Goal: Information Seeking & Learning: Learn about a topic

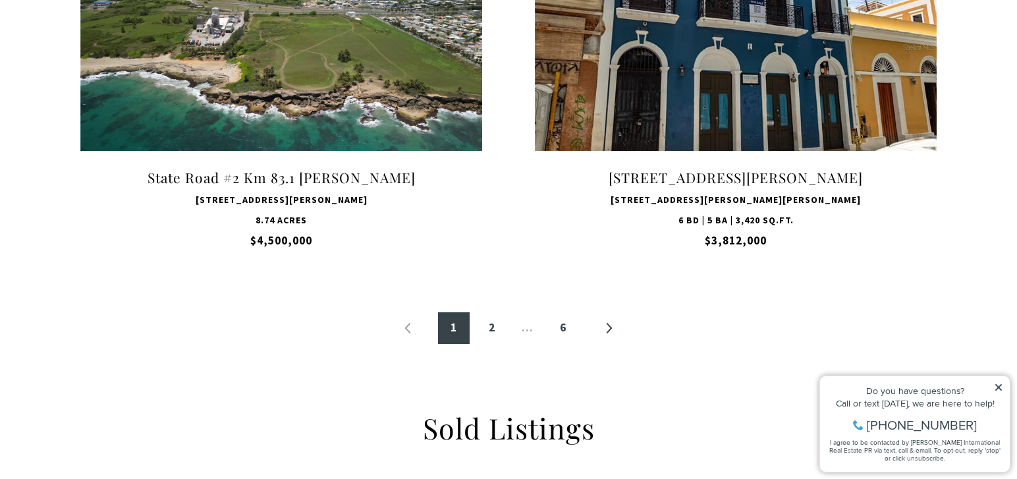
scroll to position [1331, 0]
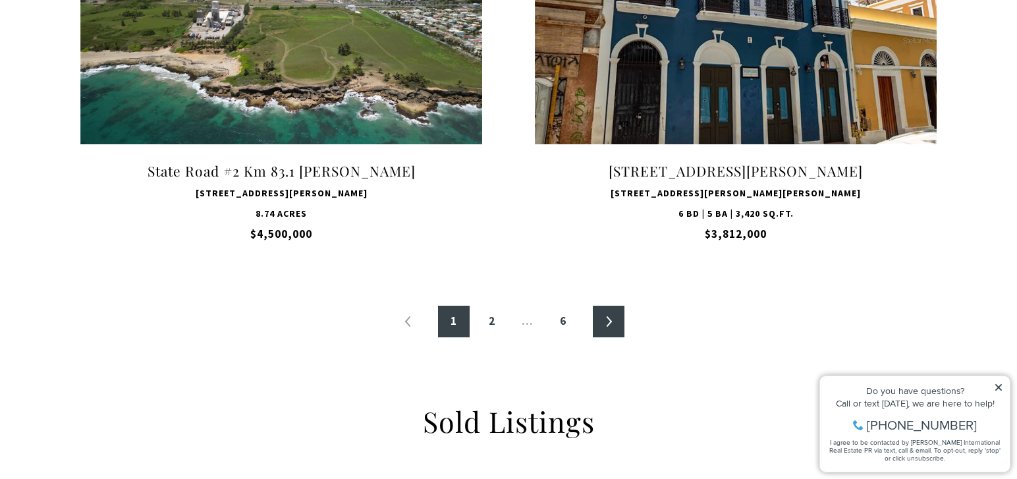
click at [610, 319] on link "»" at bounding box center [609, 322] width 32 height 32
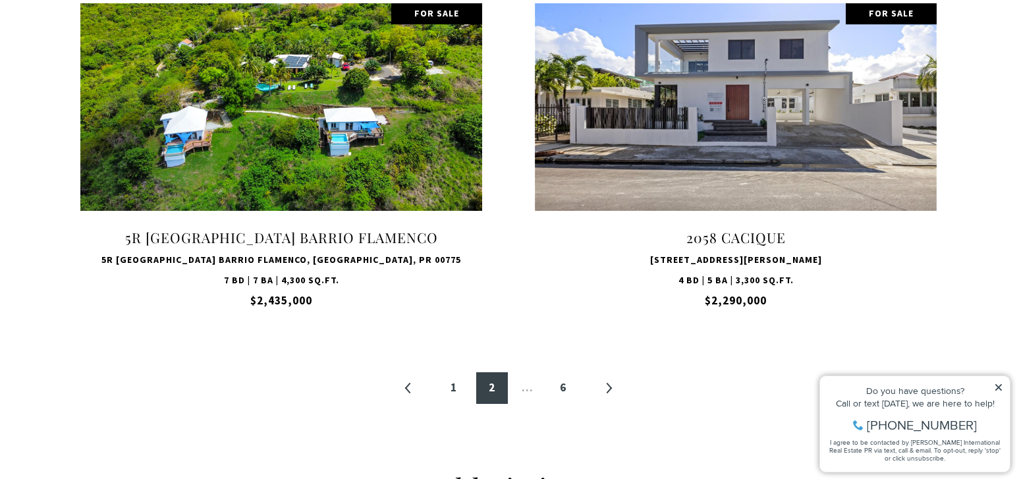
scroll to position [1309, 0]
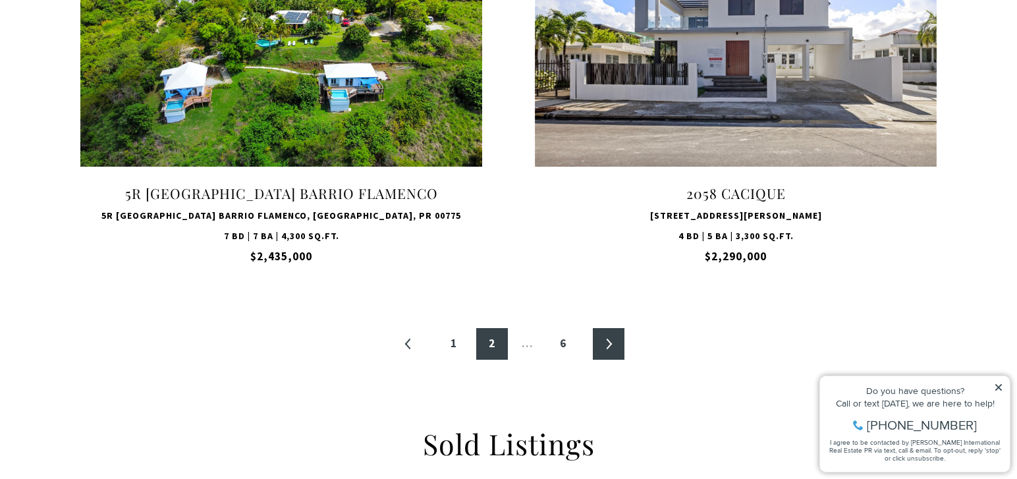
click at [606, 340] on link "»" at bounding box center [609, 344] width 32 height 32
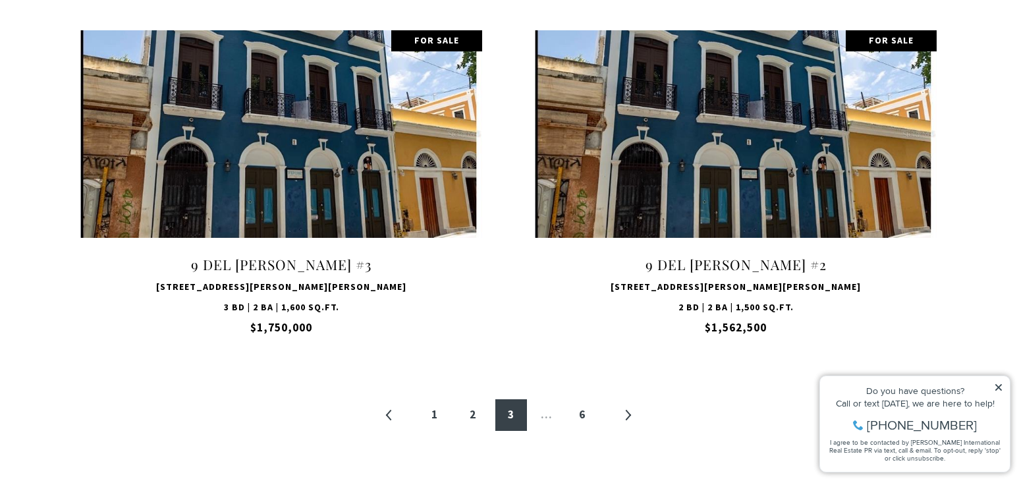
scroll to position [1300, 0]
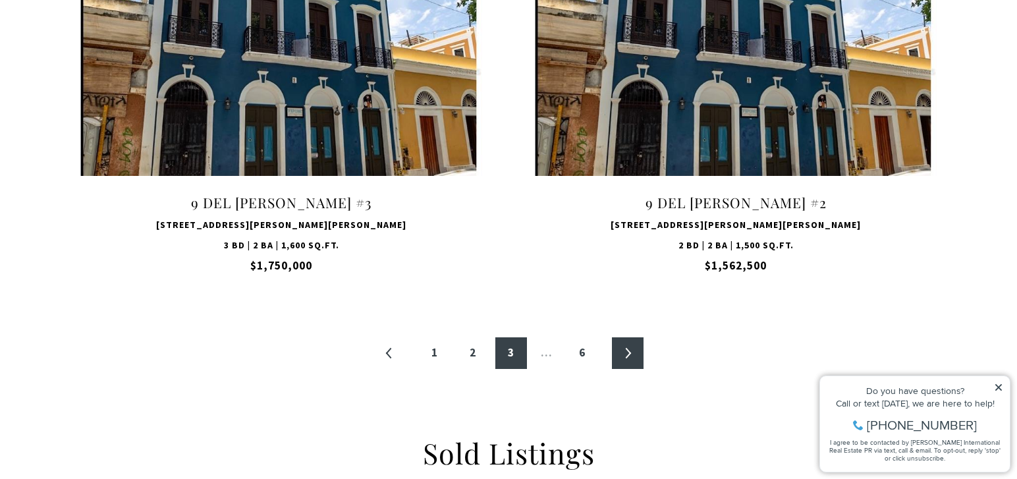
click at [626, 354] on link "»" at bounding box center [628, 353] width 32 height 32
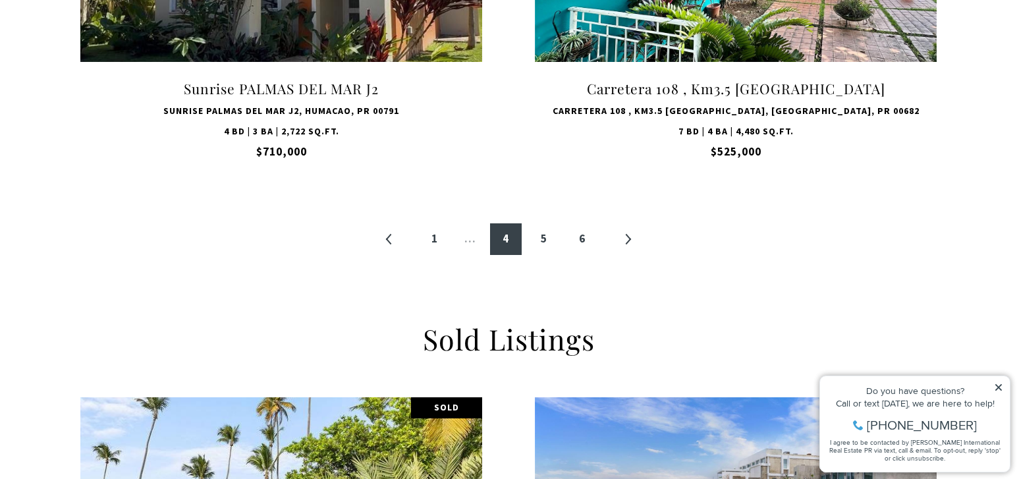
scroll to position [1420, 0]
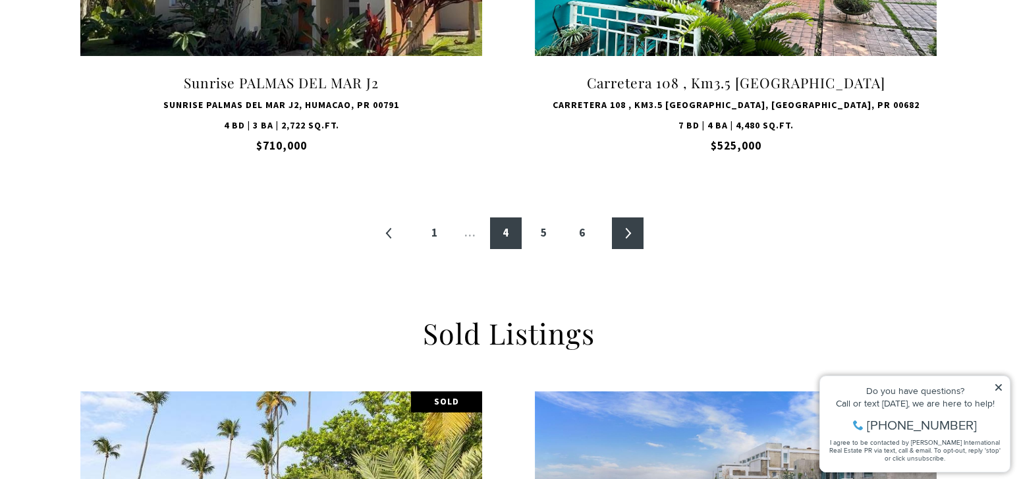
click at [630, 233] on link "»" at bounding box center [628, 233] width 32 height 32
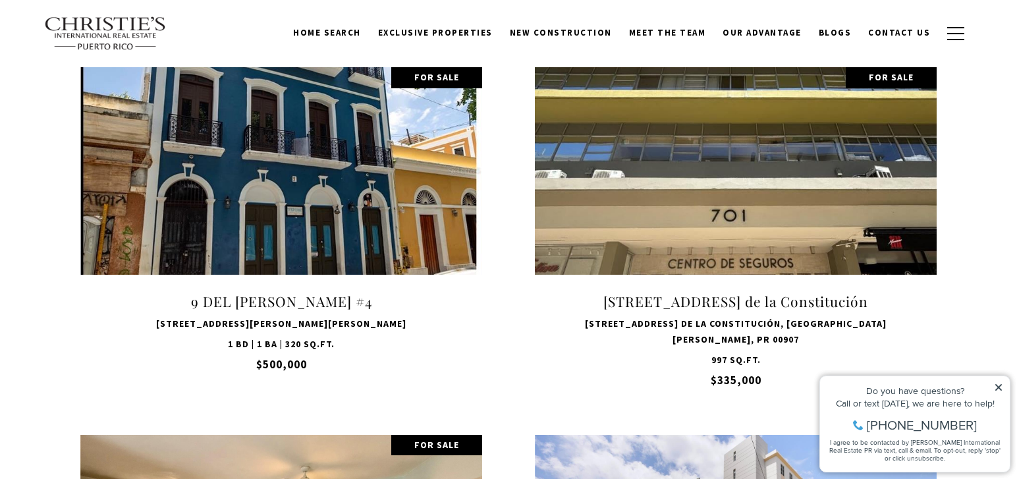
scroll to position [458, 0]
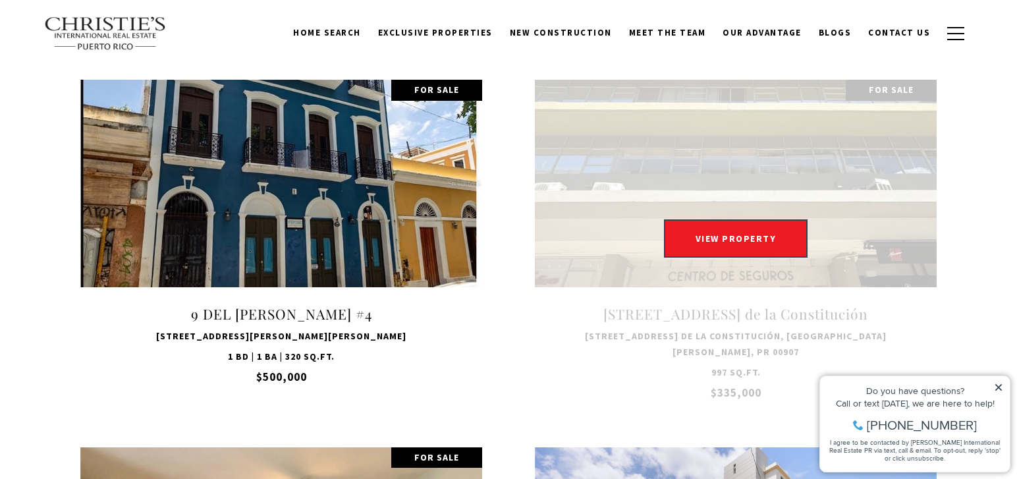
click at [759, 176] on link "Open this option" at bounding box center [736, 245] width 402 height 331
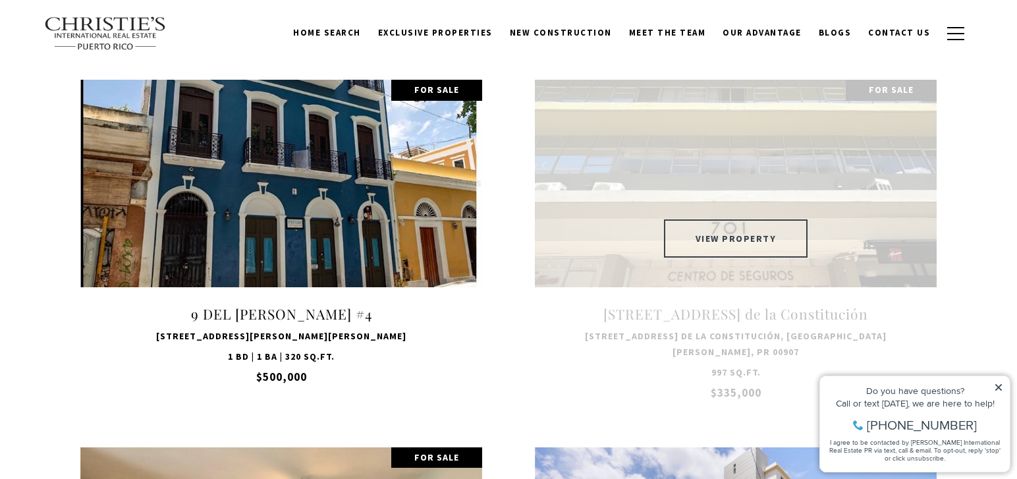
click at [726, 233] on button "VIEW PROPERTY" at bounding box center [736, 238] width 144 height 38
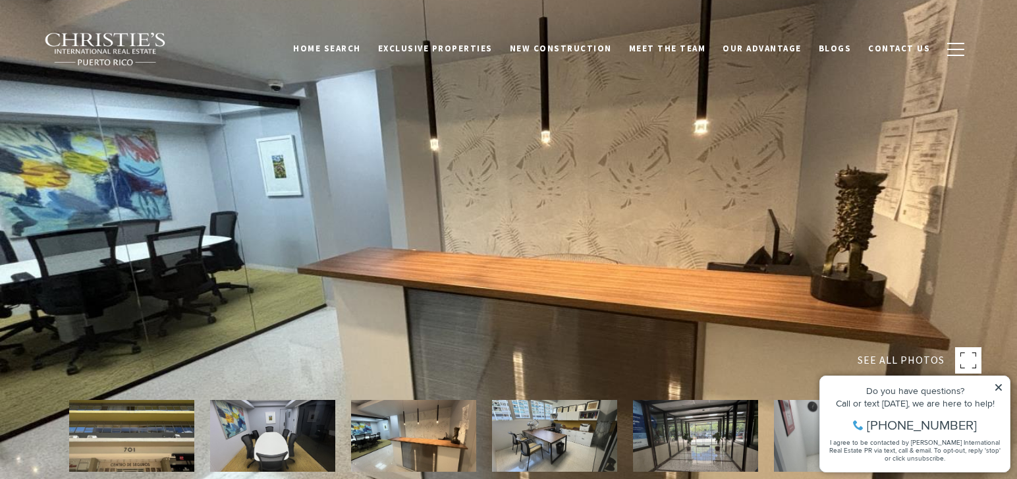
click at [564, 439] on img at bounding box center [554, 436] width 125 height 72
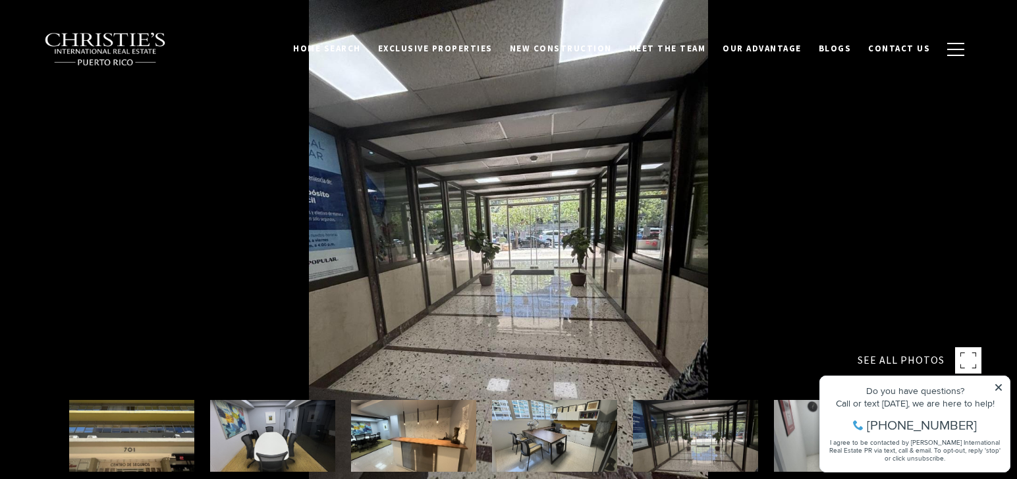
click at [712, 446] on img at bounding box center [695, 436] width 125 height 72
click at [801, 438] on img at bounding box center [836, 436] width 125 height 72
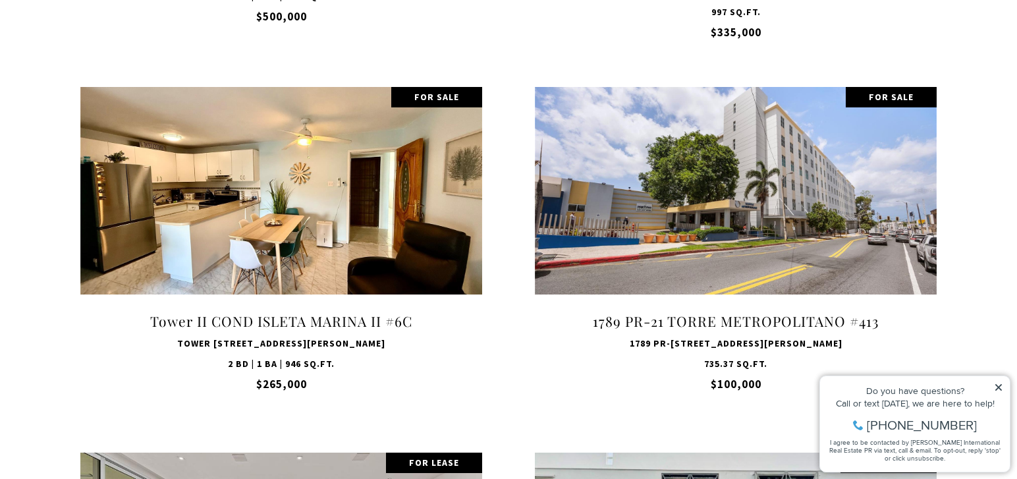
scroll to position [826, 0]
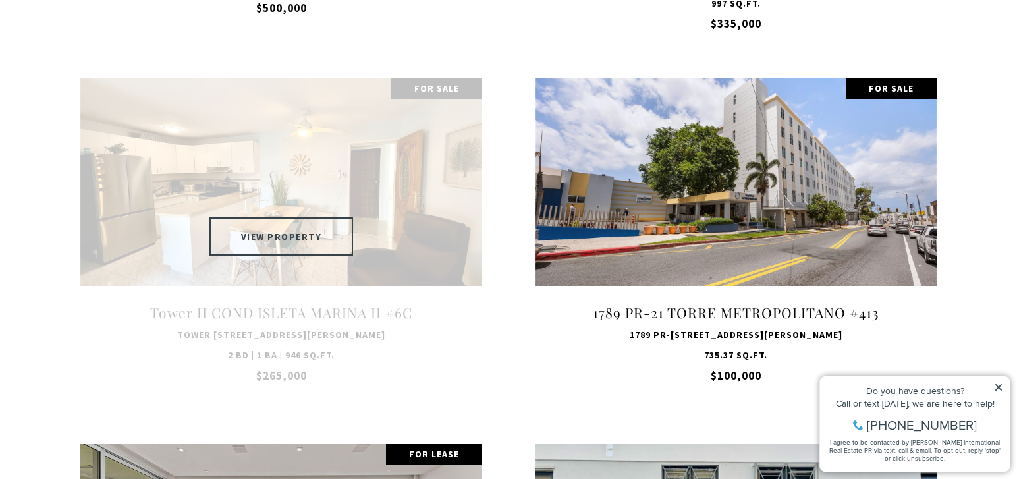
click at [289, 240] on button "VIEW PROPERTY" at bounding box center [281, 236] width 144 height 38
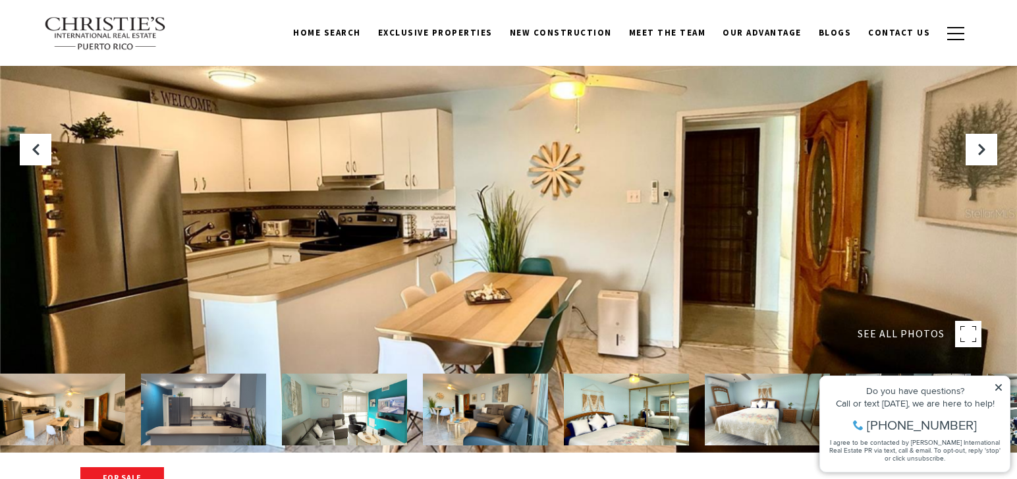
scroll to position [141, 0]
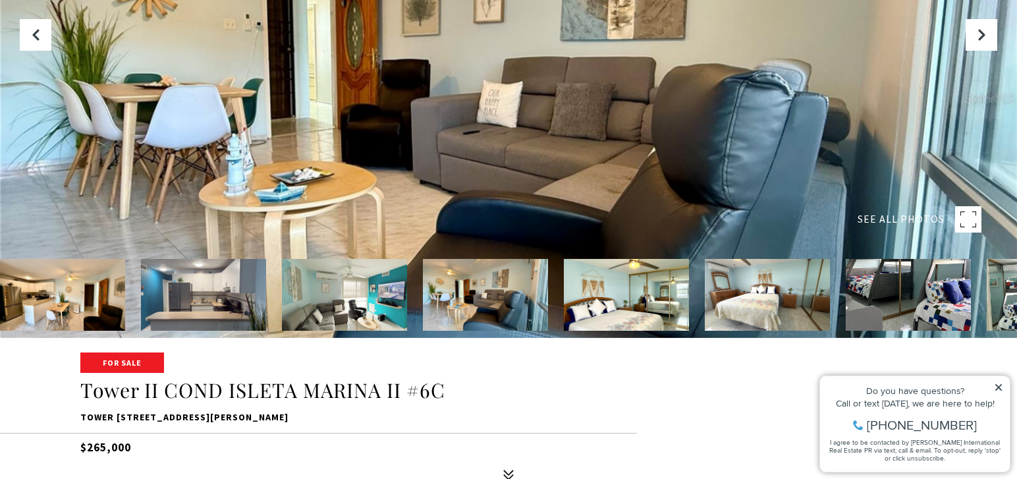
click at [483, 317] on img at bounding box center [485, 295] width 125 height 72
click at [643, 311] on img at bounding box center [626, 295] width 125 height 72
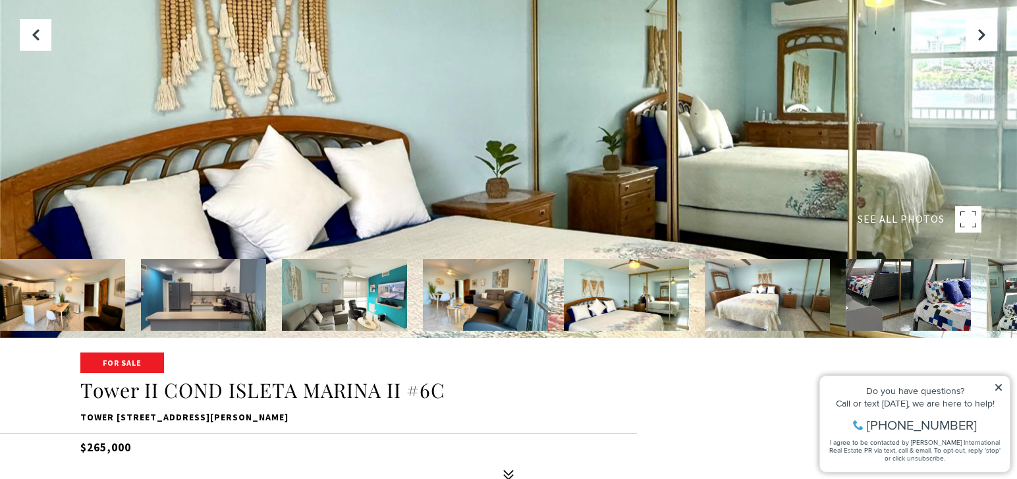
click at [770, 298] on img at bounding box center [767, 295] width 125 height 72
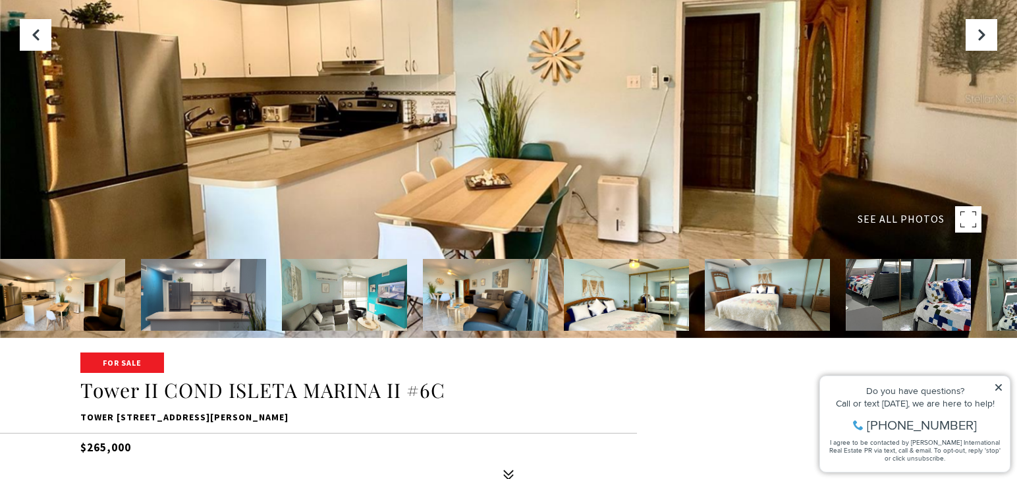
click at [897, 308] on img at bounding box center [907, 295] width 125 height 72
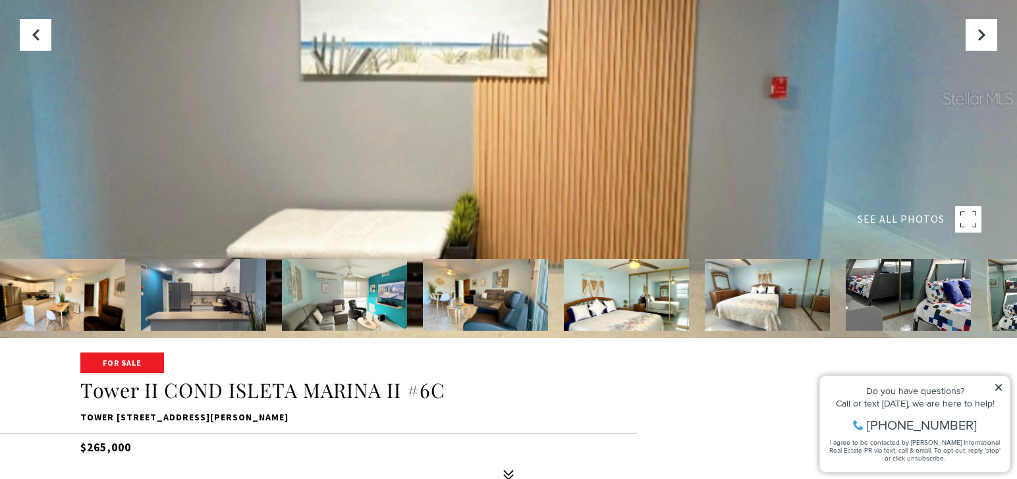
click at [53, 304] on img at bounding box center [62, 295] width 125 height 72
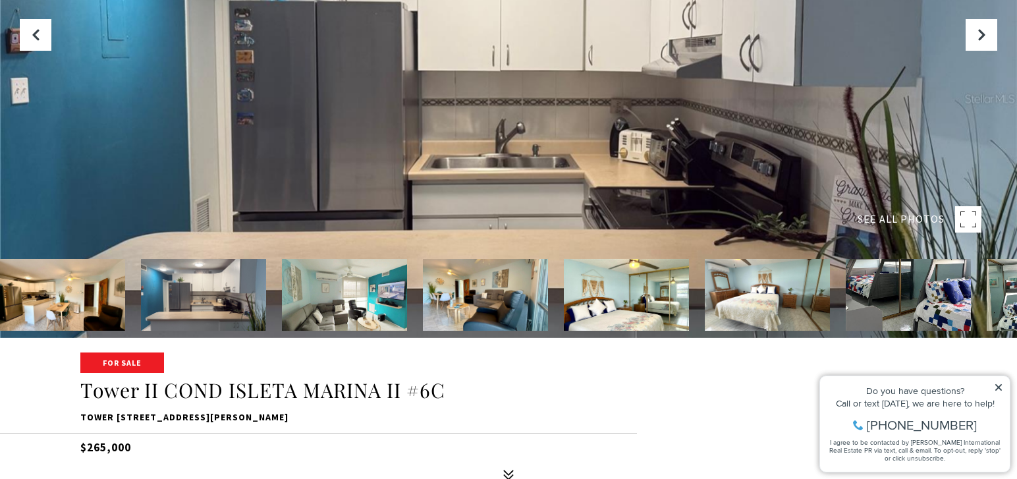
click at [206, 300] on img at bounding box center [203, 295] width 125 height 72
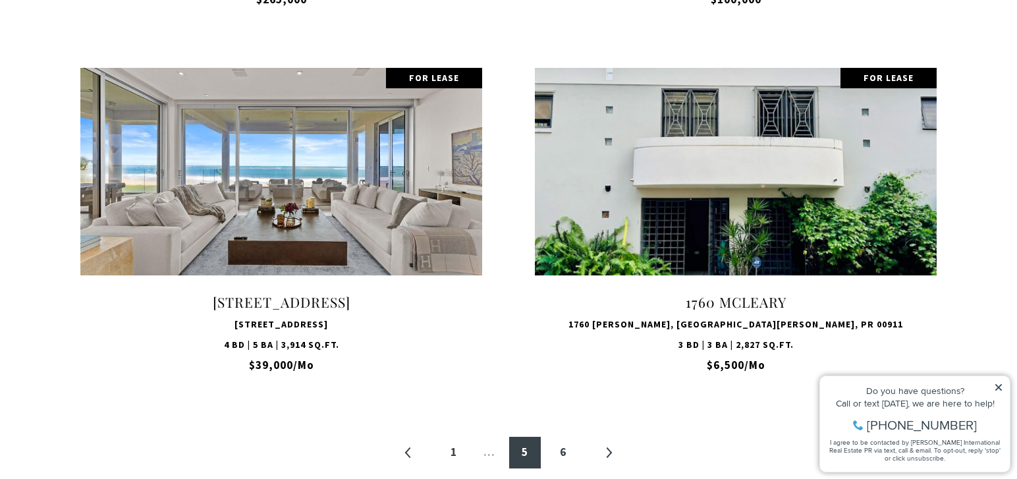
scroll to position [1208, 0]
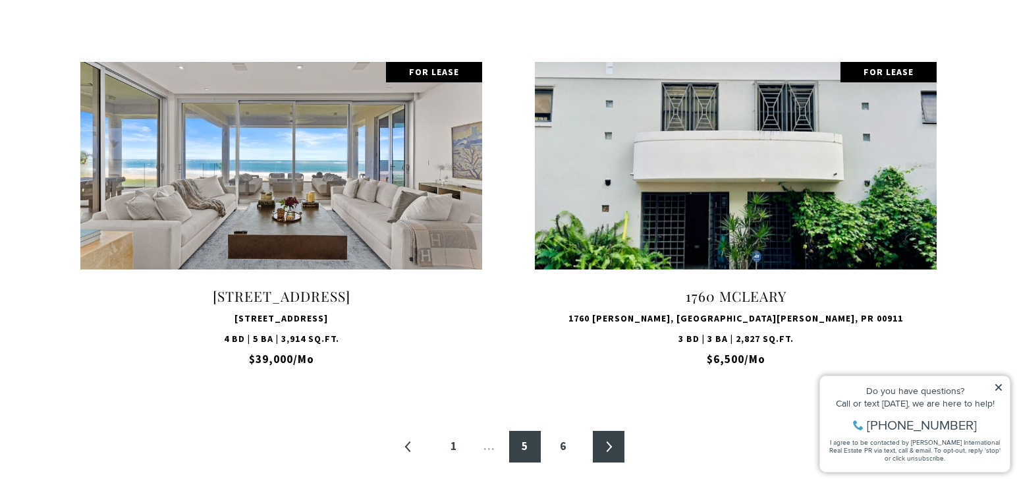
click at [605, 443] on link "»" at bounding box center [609, 447] width 32 height 32
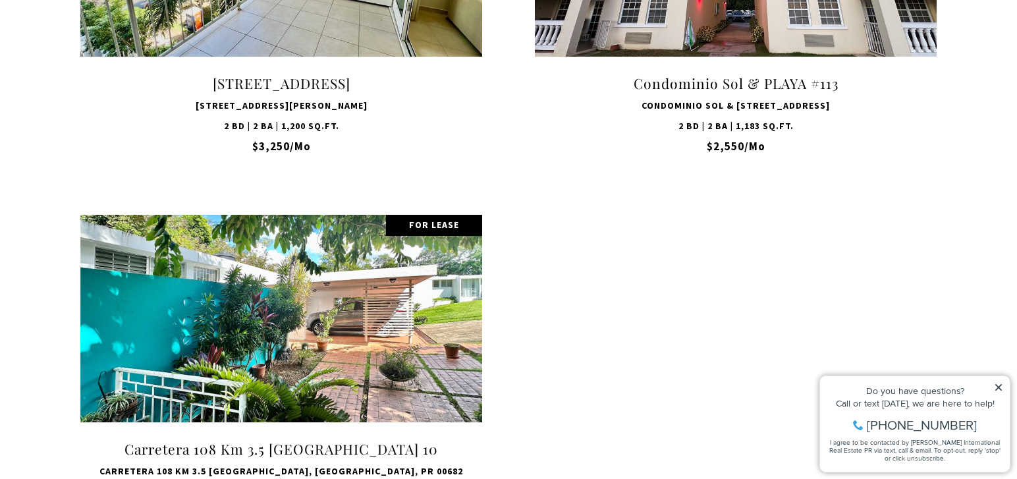
scroll to position [1115, 0]
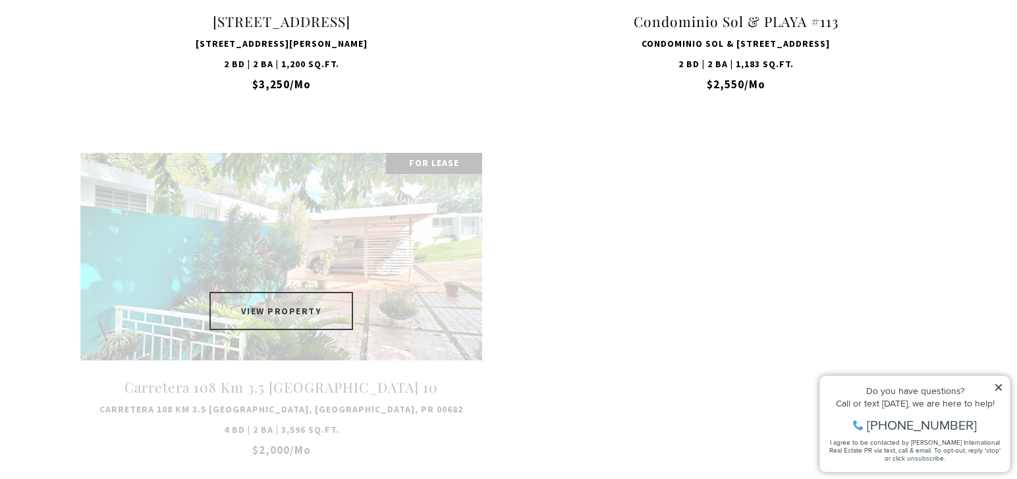
click at [291, 306] on button "VIEW PROPERTY" at bounding box center [281, 311] width 144 height 38
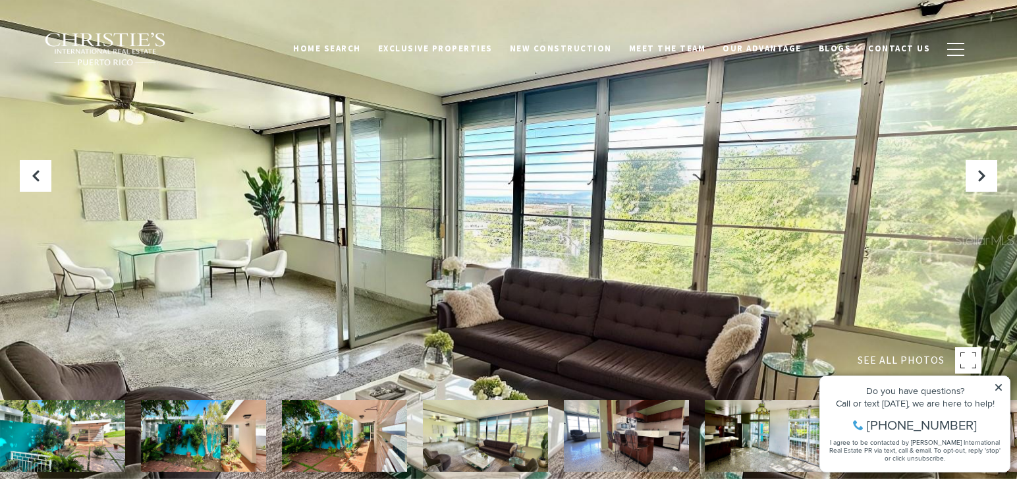
click at [506, 446] on img at bounding box center [485, 436] width 125 height 72
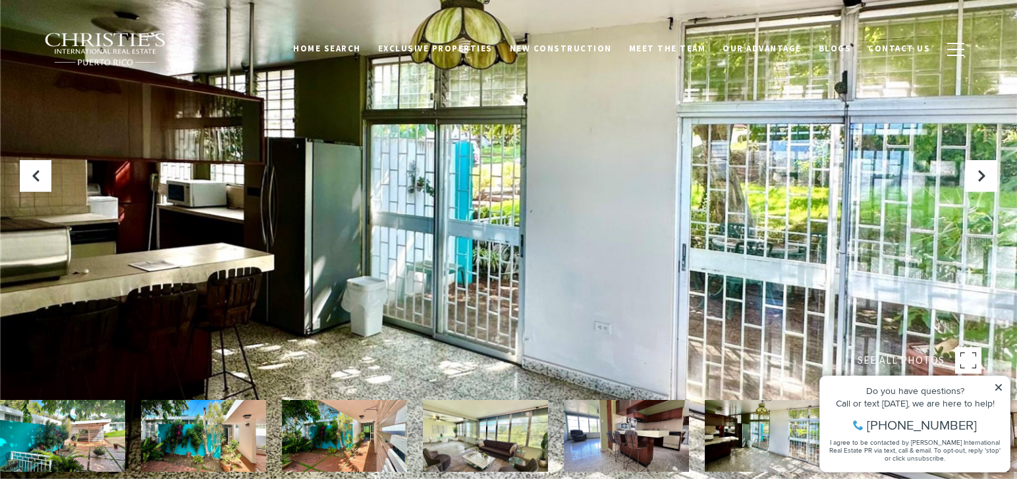
click at [622, 457] on img at bounding box center [626, 436] width 125 height 72
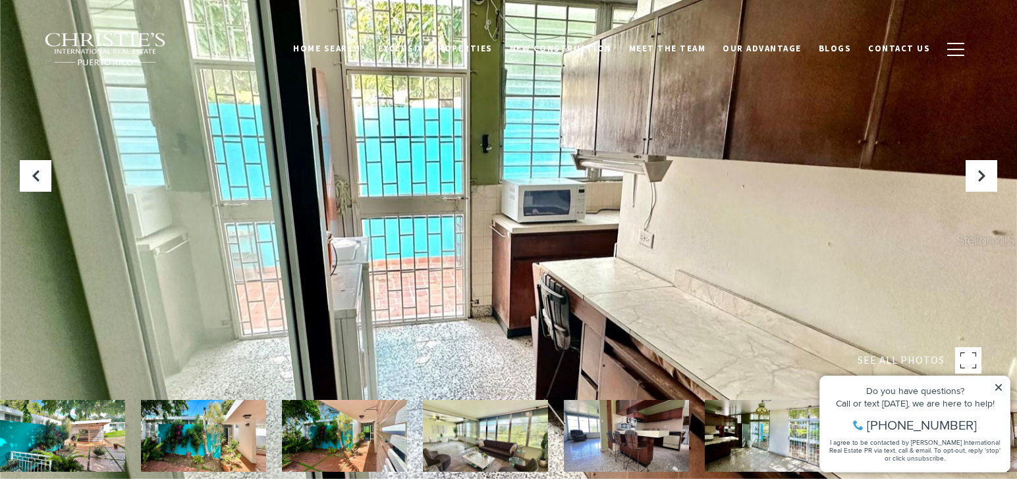
click at [791, 444] on img at bounding box center [767, 436] width 125 height 72
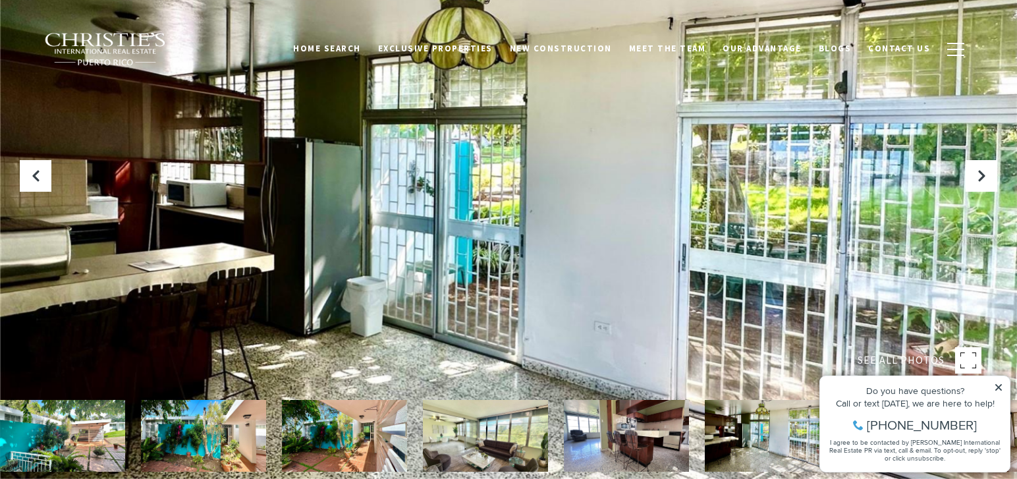
click at [1000, 385] on icon at bounding box center [998, 387] width 7 height 7
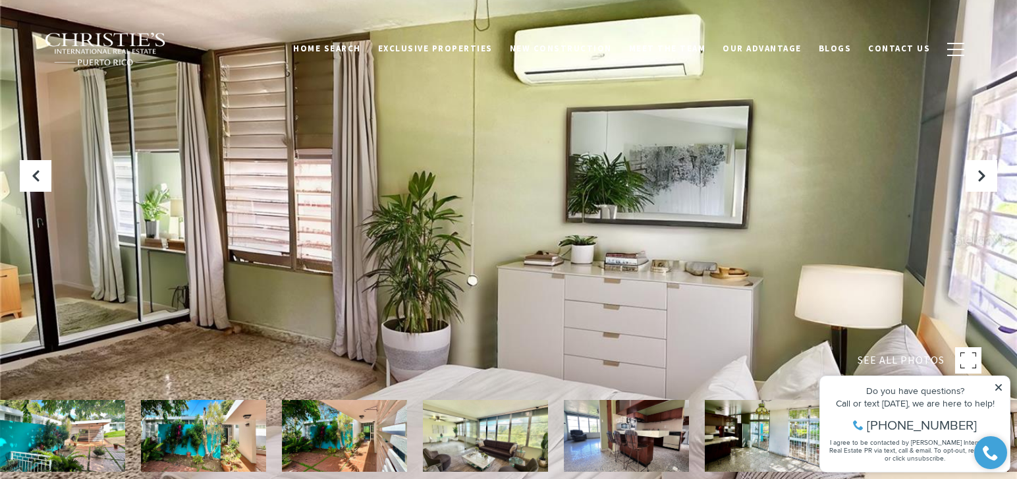
drag, startPoint x: 997, startPoint y: 387, endPoint x: 1809, endPoint y: 743, distance: 886.6
click at [996, 387] on icon at bounding box center [998, 387] width 9 height 9
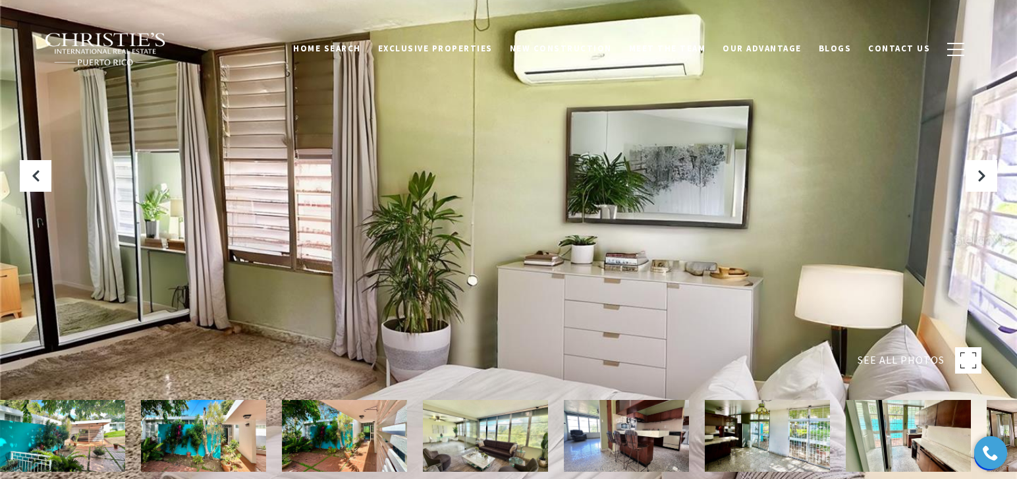
click html "Property added to favorites View 3 saved properties Property added to favorites…"
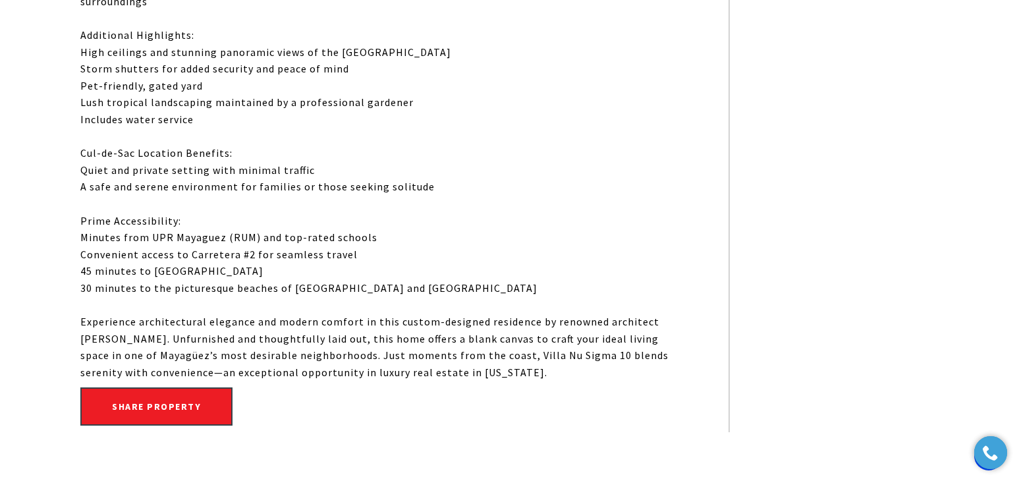
scroll to position [974, 0]
